Goal: Check status: Check status

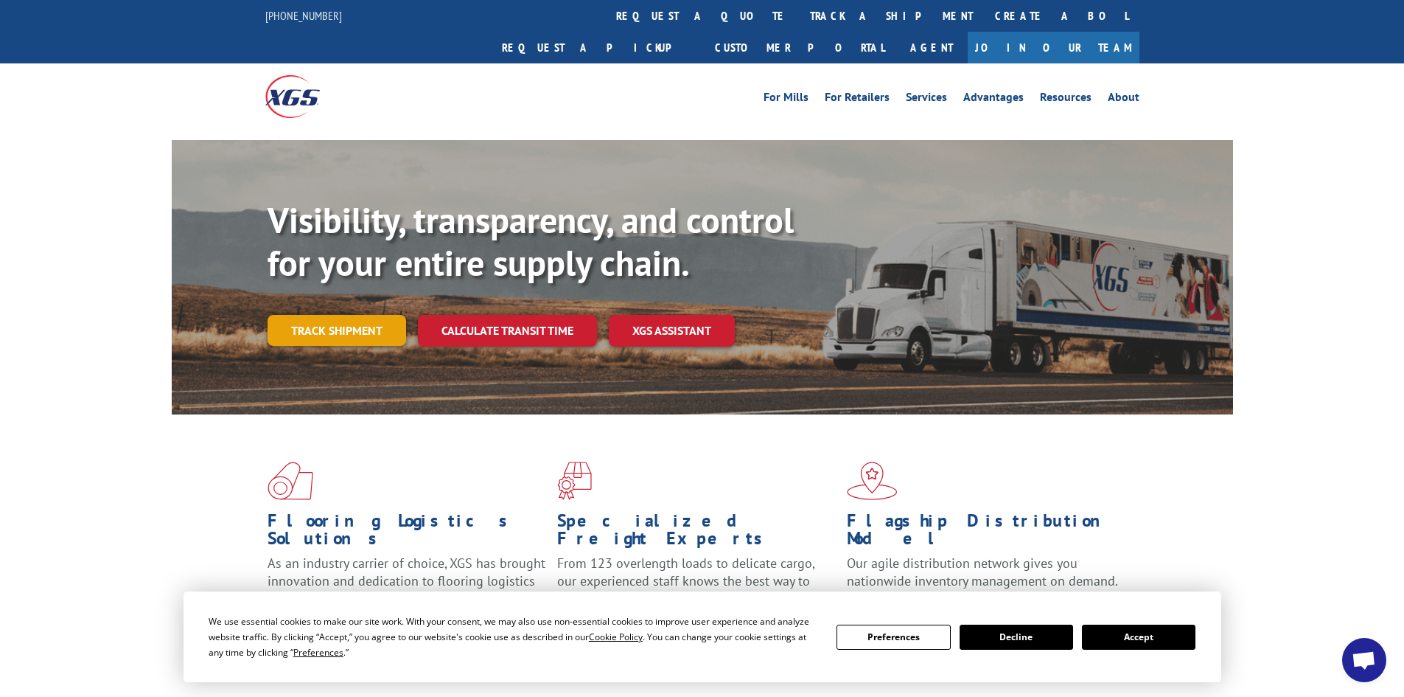
click at [315, 315] on link "Track shipment" at bounding box center [337, 330] width 139 height 31
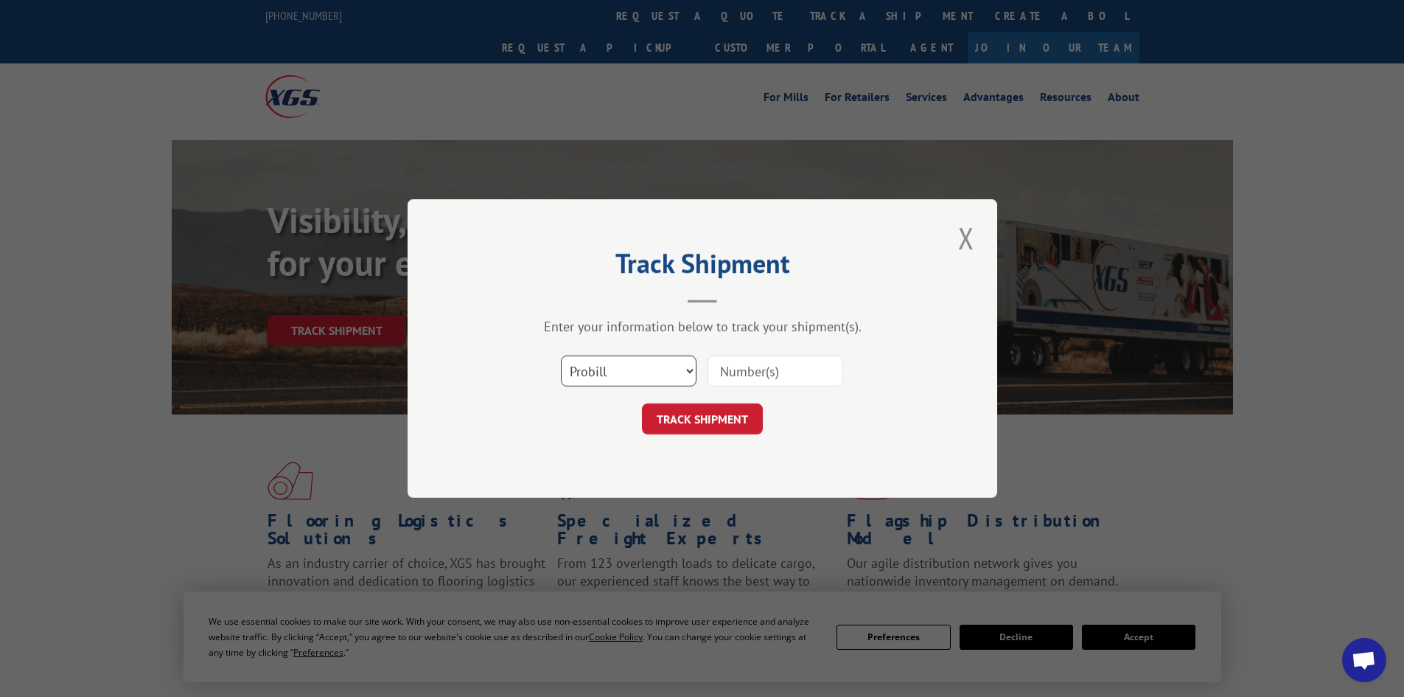
click at [624, 362] on select "Select category... Probill BOL PO" at bounding box center [629, 370] width 136 height 31
select select "bol"
click at [561, 355] on select "Select category... Probill BOL PO" at bounding box center [629, 370] width 136 height 31
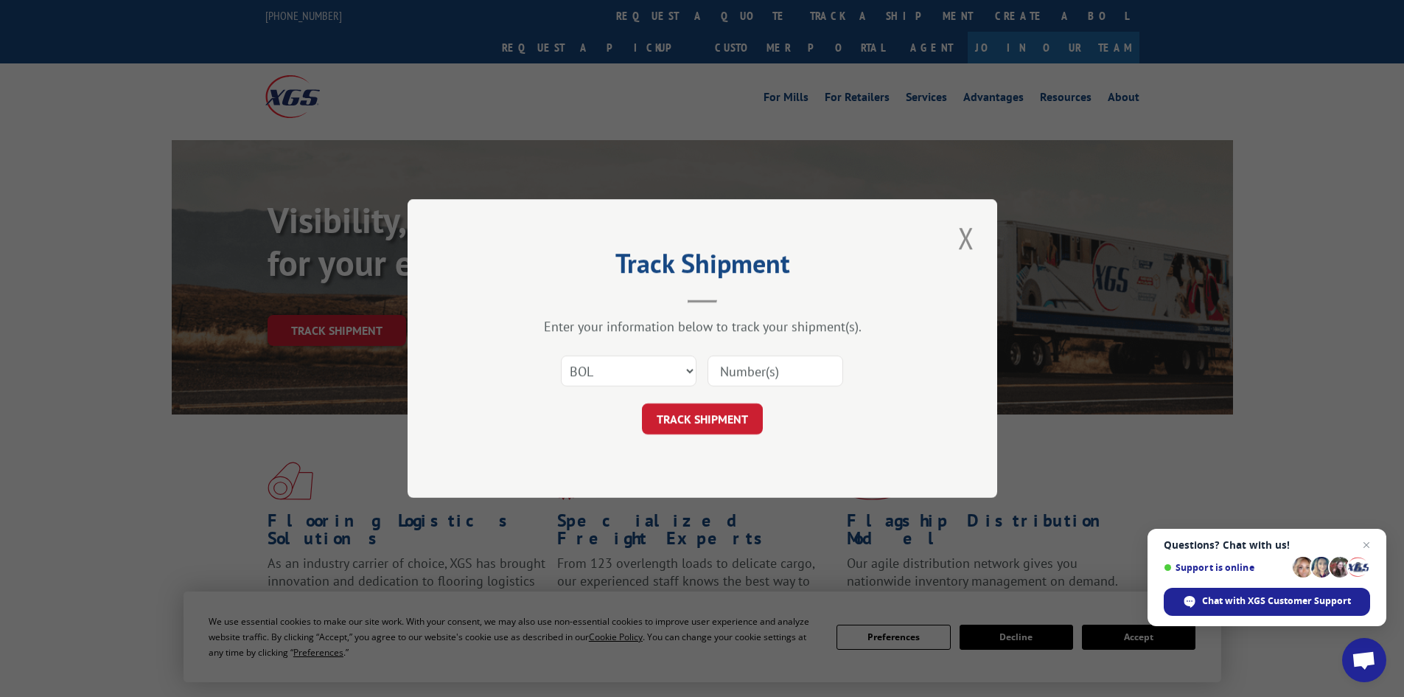
click at [745, 358] on input at bounding box center [776, 370] width 136 height 31
click at [740, 374] on input at bounding box center [776, 370] width 136 height 31
paste input "Mr. Petty, Hello, your special order blinds are here at the store and are ready…"
type input "Mr. Petty, Hello, your special order blinds are here at the store and are ready…"
drag, startPoint x: 828, startPoint y: 370, endPoint x: 635, endPoint y: 371, distance: 193.1
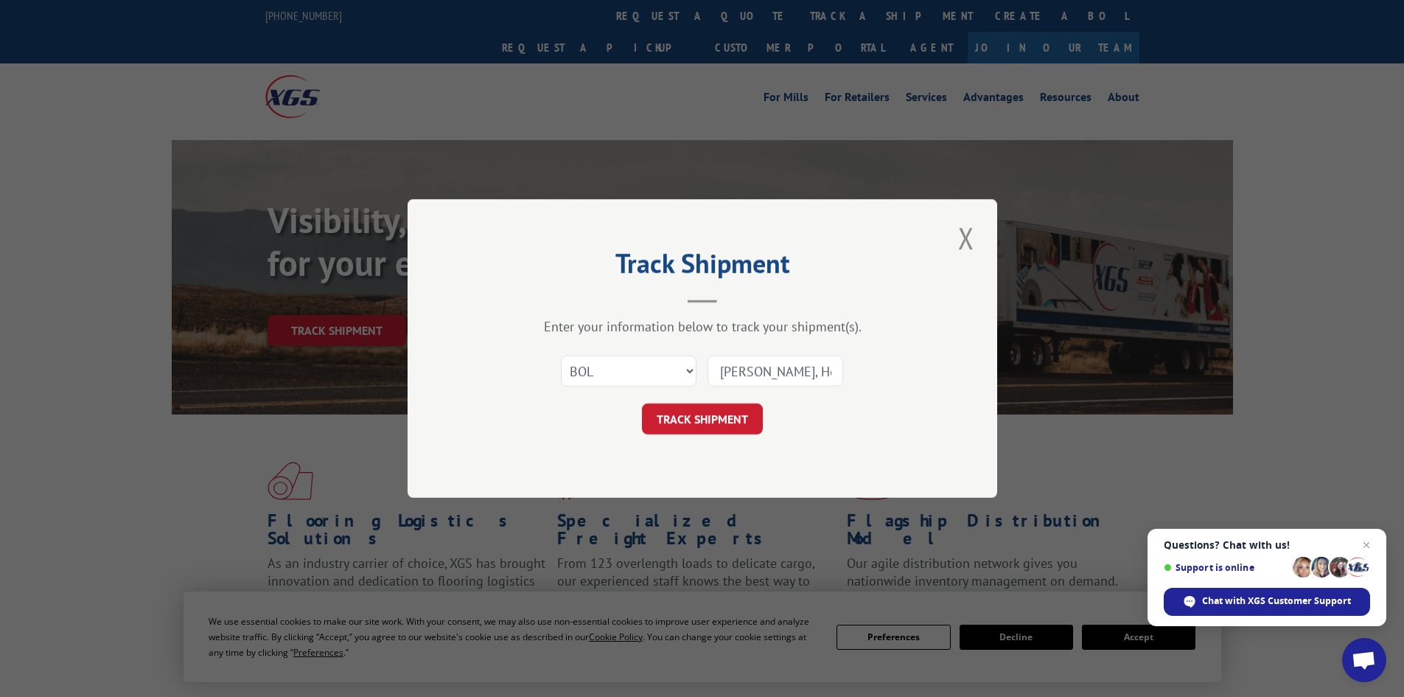
click at [635, 371] on div "Select category... Probill BOL PO Mr. Petty, Hello, your special order blinds a…" at bounding box center [702, 370] width 442 height 49
click at [753, 371] on input at bounding box center [776, 370] width 136 height 31
paste input "419472"
click at [705, 438] on div "Track Shipment Enter your information below to track your shipment(s). Select c…" at bounding box center [703, 348] width 590 height 299
click at [710, 422] on button "TRACK SHIPMENT" at bounding box center [702, 418] width 121 height 31
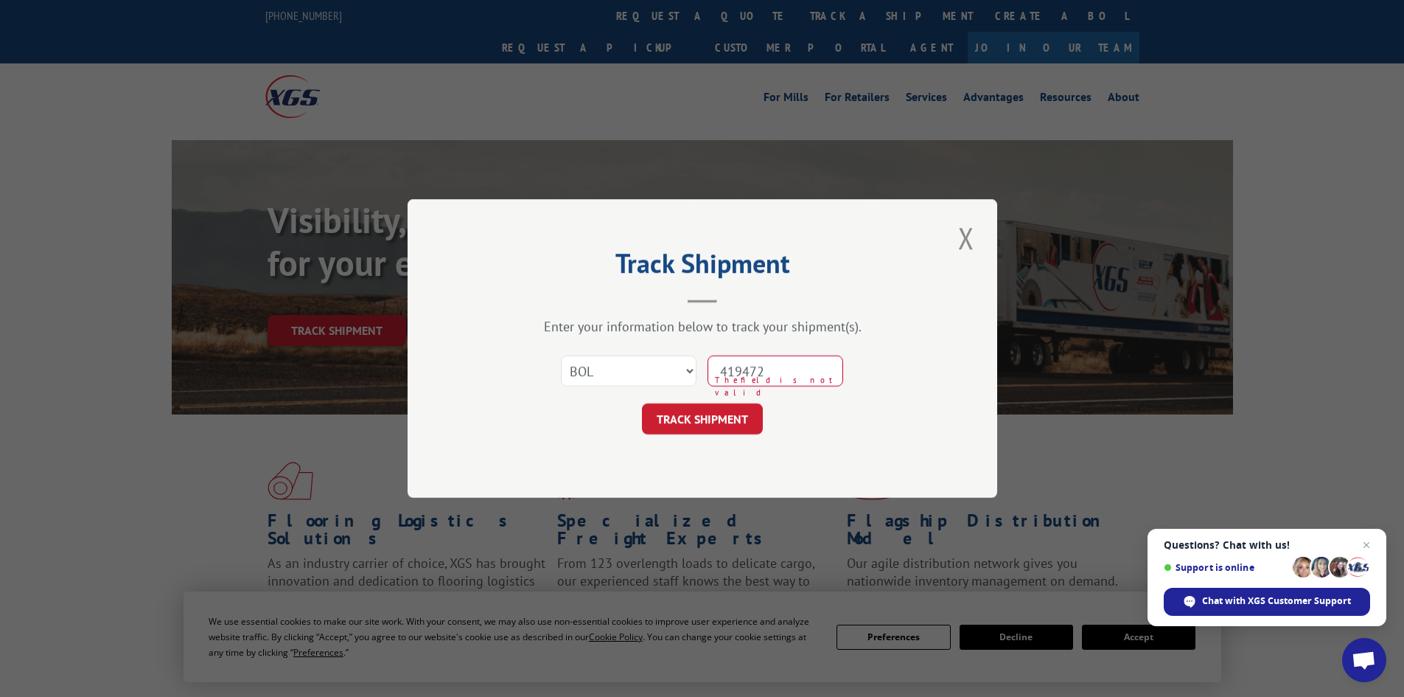
drag, startPoint x: 791, startPoint y: 374, endPoint x: 751, endPoint y: 374, distance: 39.8
click at [752, 374] on input "419472" at bounding box center [776, 370] width 136 height 31
click at [803, 365] on input "472419" at bounding box center [776, 370] width 136 height 31
type input "4"
paste input "419472"
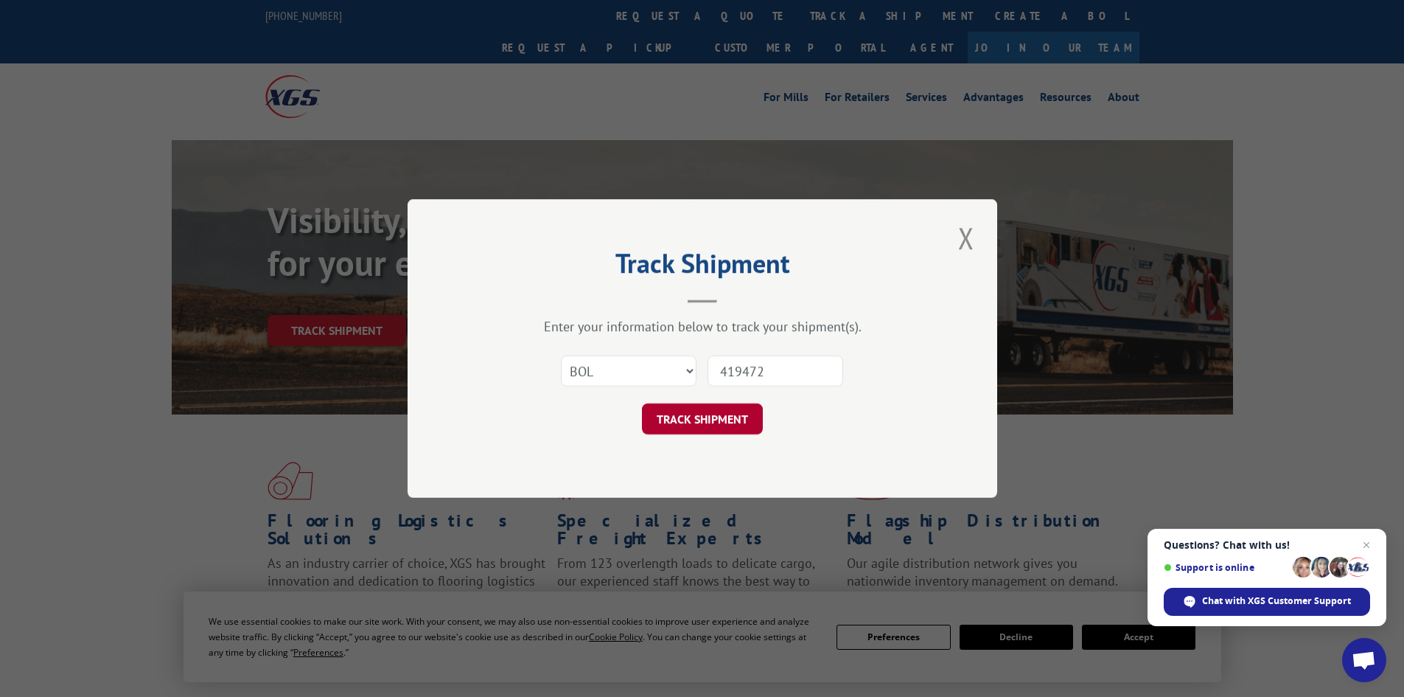
type input "419472"
click at [750, 417] on button "TRACK SHIPMENT" at bounding box center [702, 418] width 121 height 31
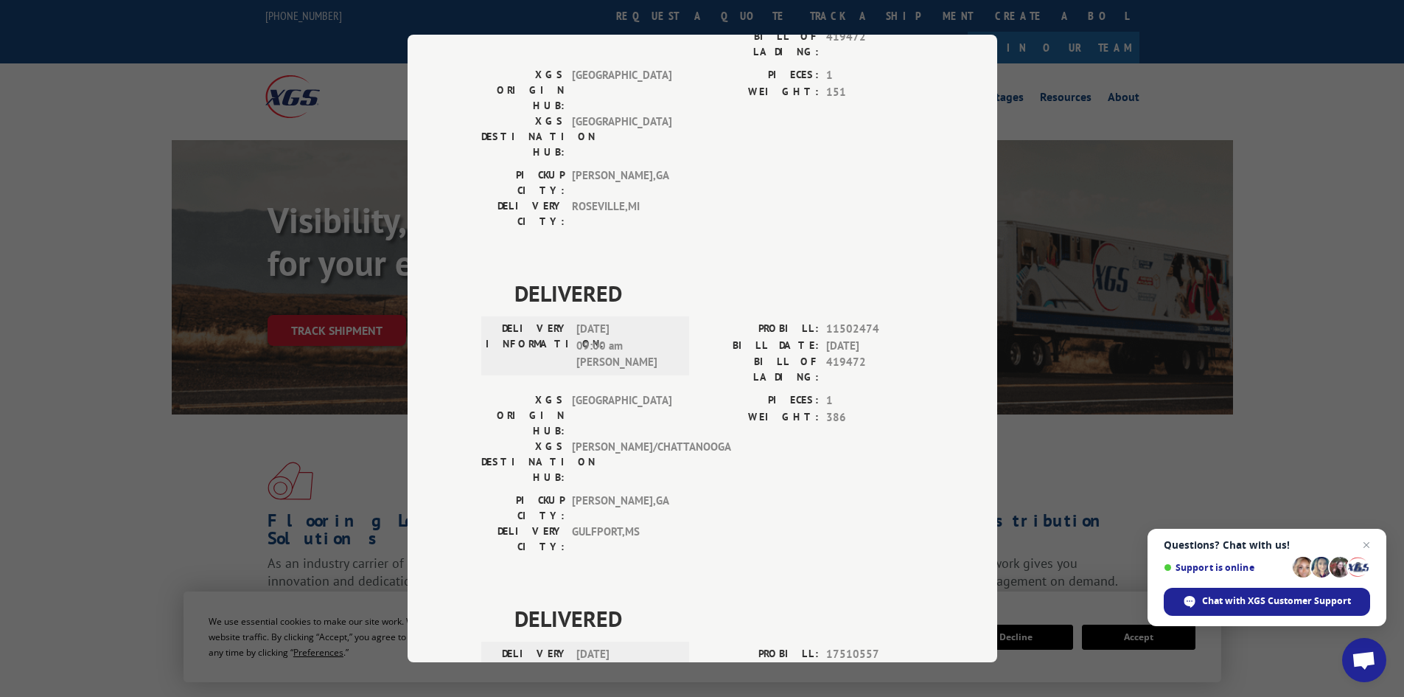
scroll to position [306, 0]
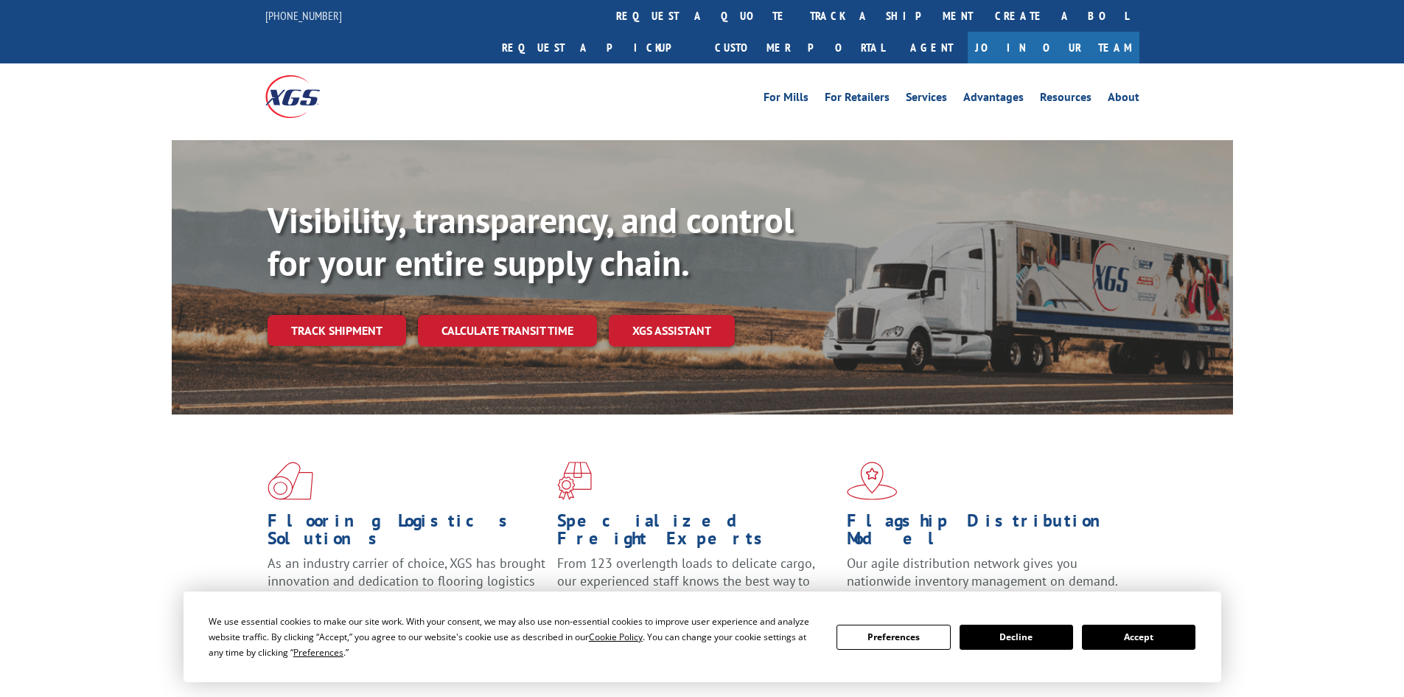
click at [471, 315] on link "Calculate transit time" at bounding box center [507, 331] width 179 height 32
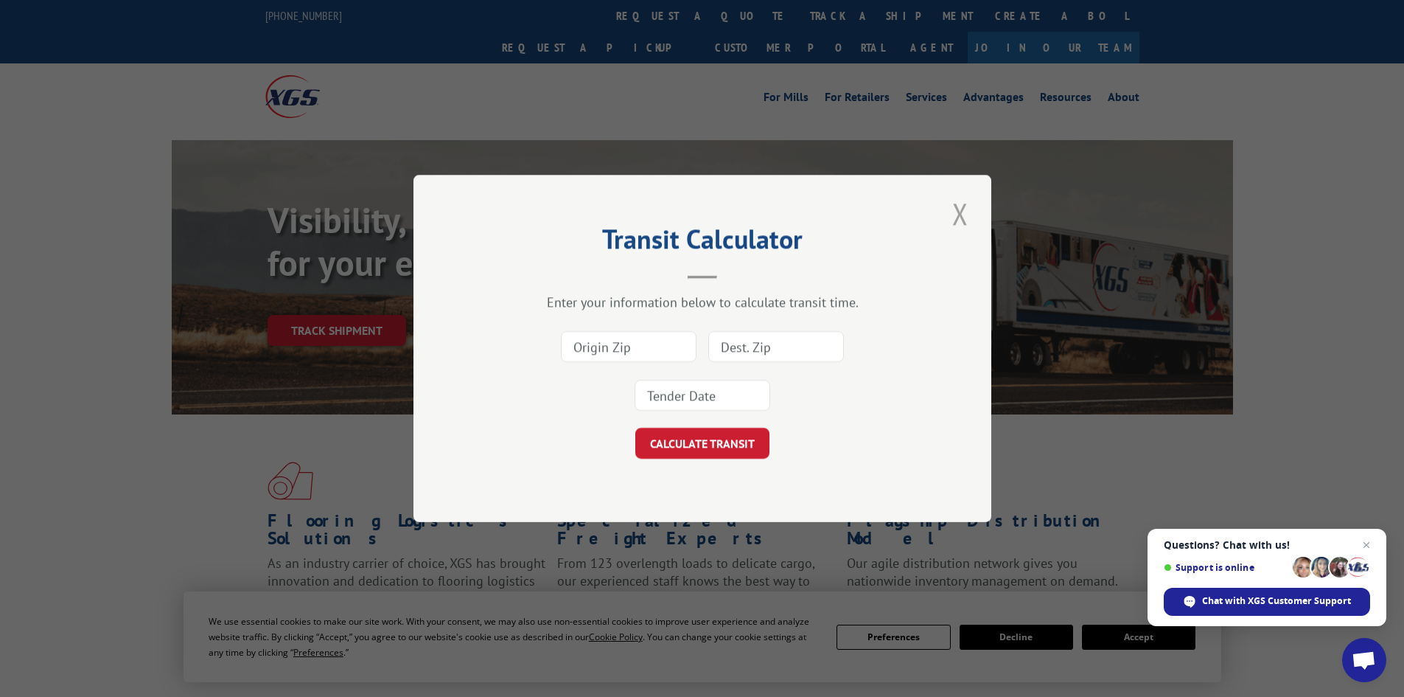
click at [957, 213] on button "Close modal" at bounding box center [960, 213] width 25 height 41
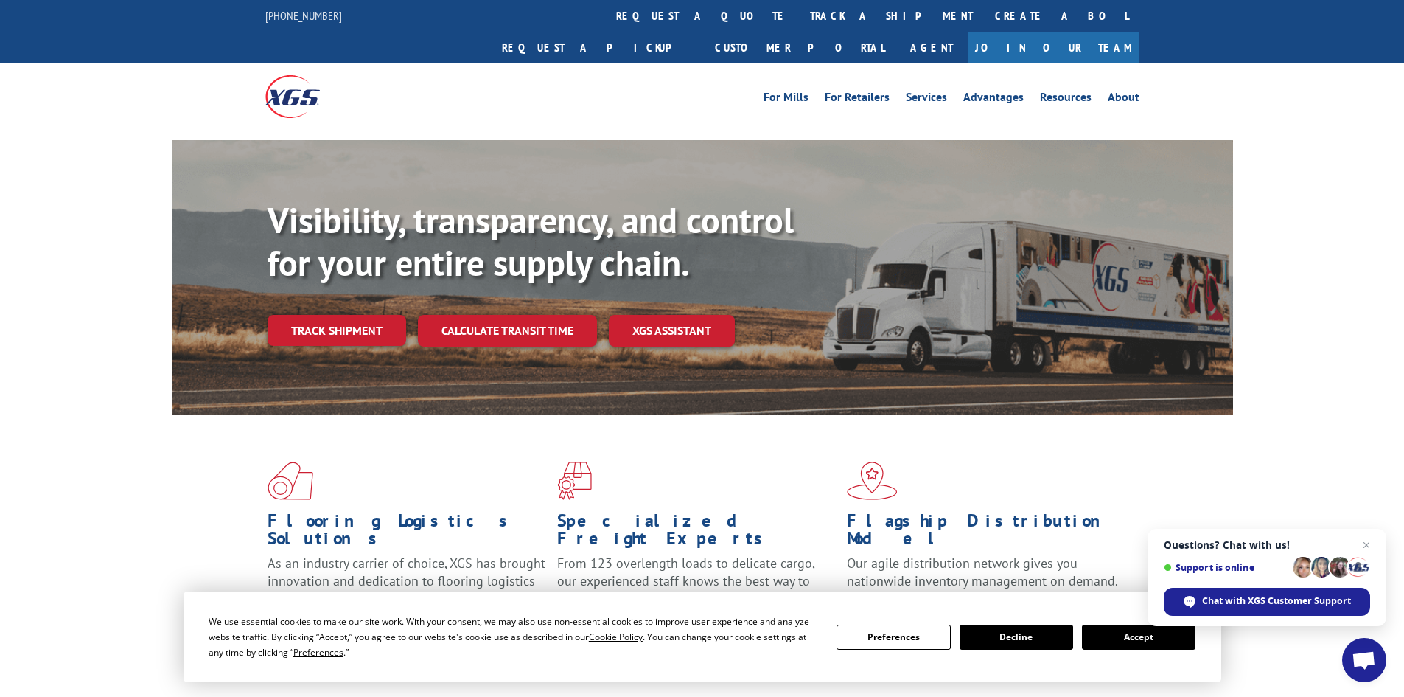
click at [329, 281] on div "Visibility, transparency, and control for your entire supply chain. Track shipm…" at bounding box center [751, 302] width 966 height 206
click at [342, 315] on link "Track shipment" at bounding box center [337, 330] width 139 height 31
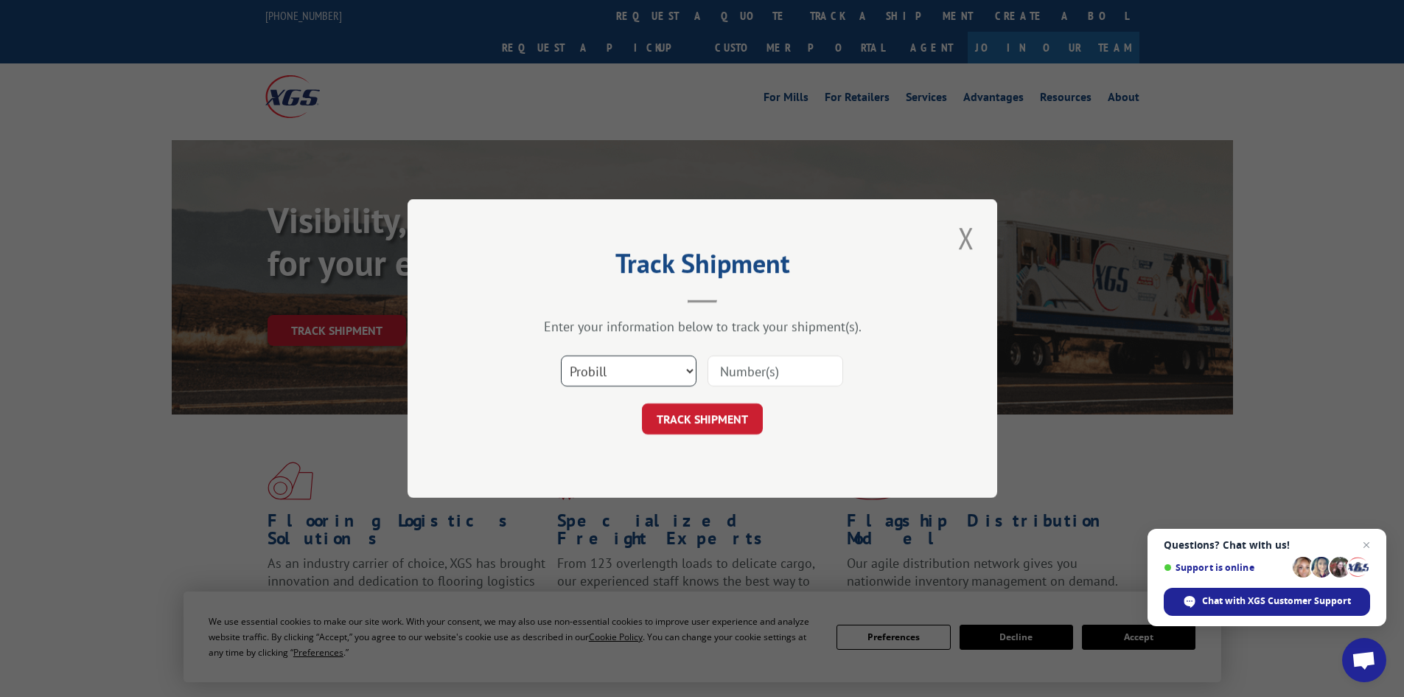
click at [607, 380] on select "Select category... Probill BOL PO" at bounding box center [629, 370] width 136 height 31
select select "bol"
click at [561, 355] on select "Select category... Probill BOL PO" at bounding box center [629, 370] width 136 height 31
click at [730, 374] on input at bounding box center [776, 370] width 136 height 31
paste input "4860128"
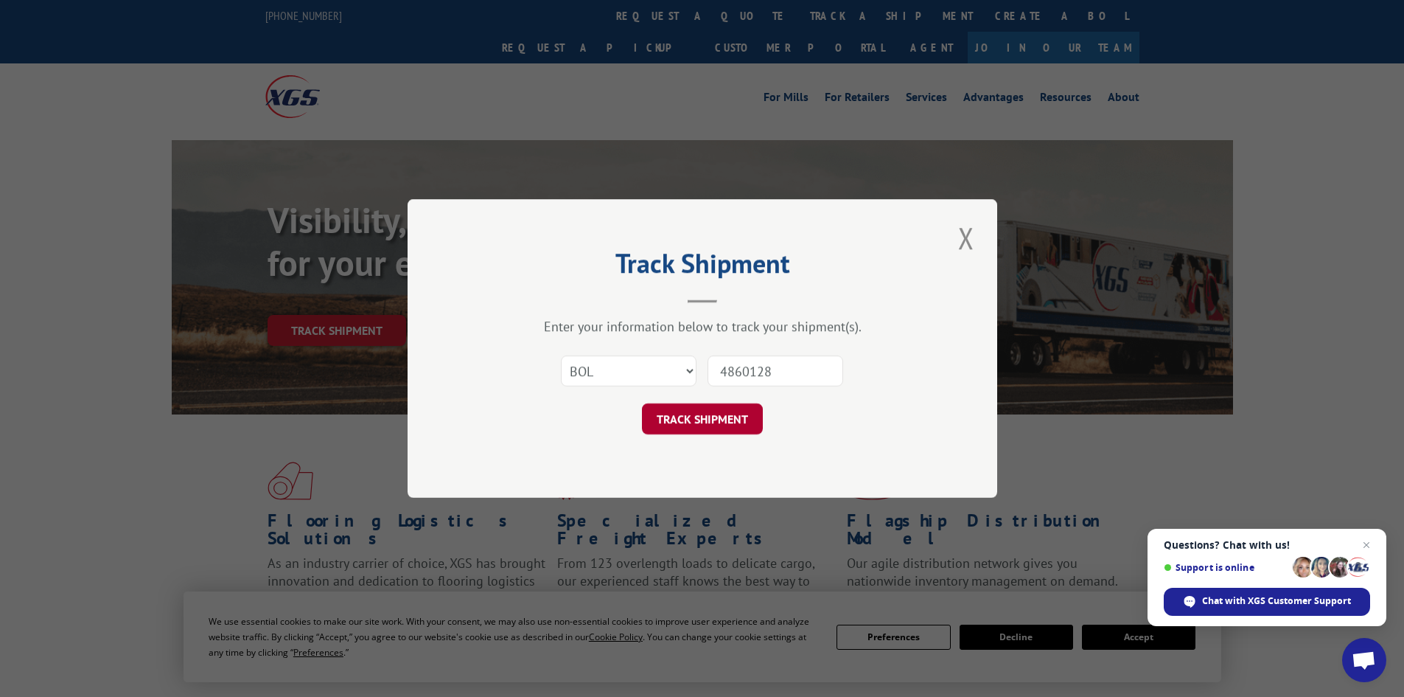
type input "4860128"
click at [738, 415] on button "TRACK SHIPMENT" at bounding box center [702, 418] width 121 height 31
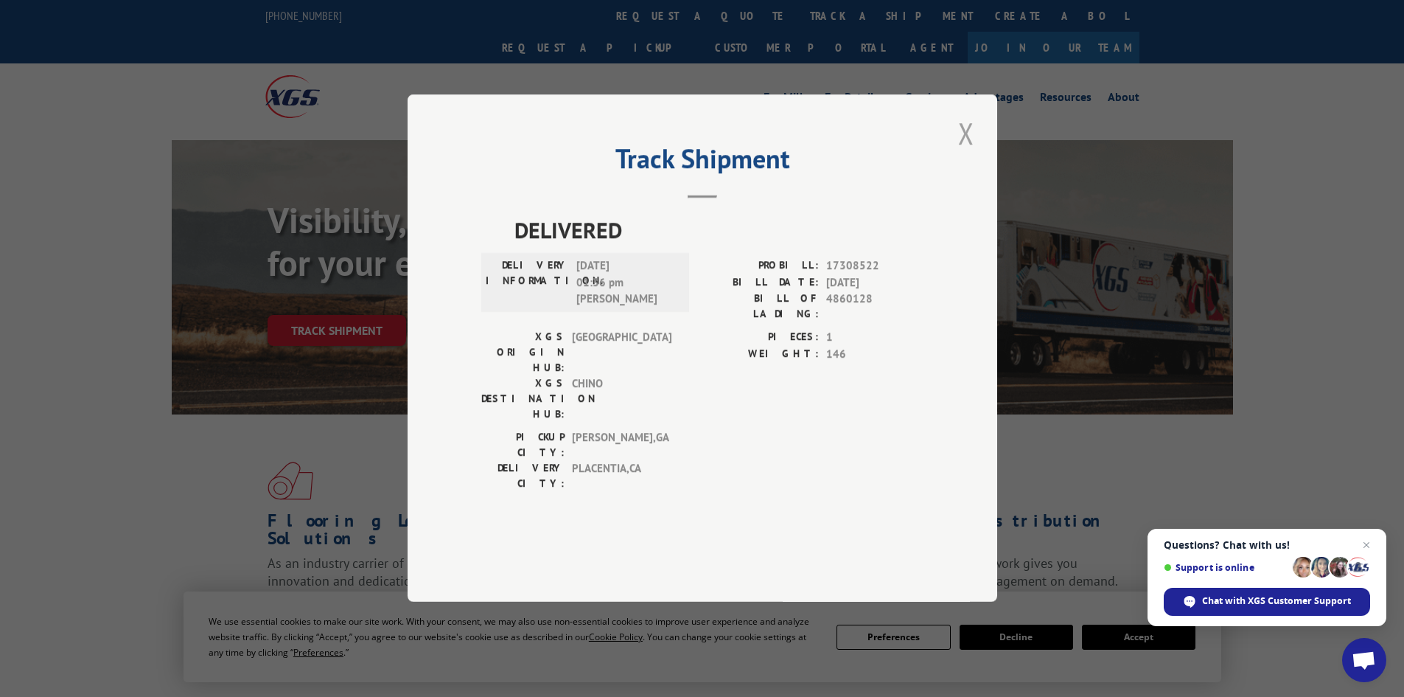
click at [966, 153] on button "Close modal" at bounding box center [966, 133] width 25 height 41
